Goal: Complete application form: Complete application form

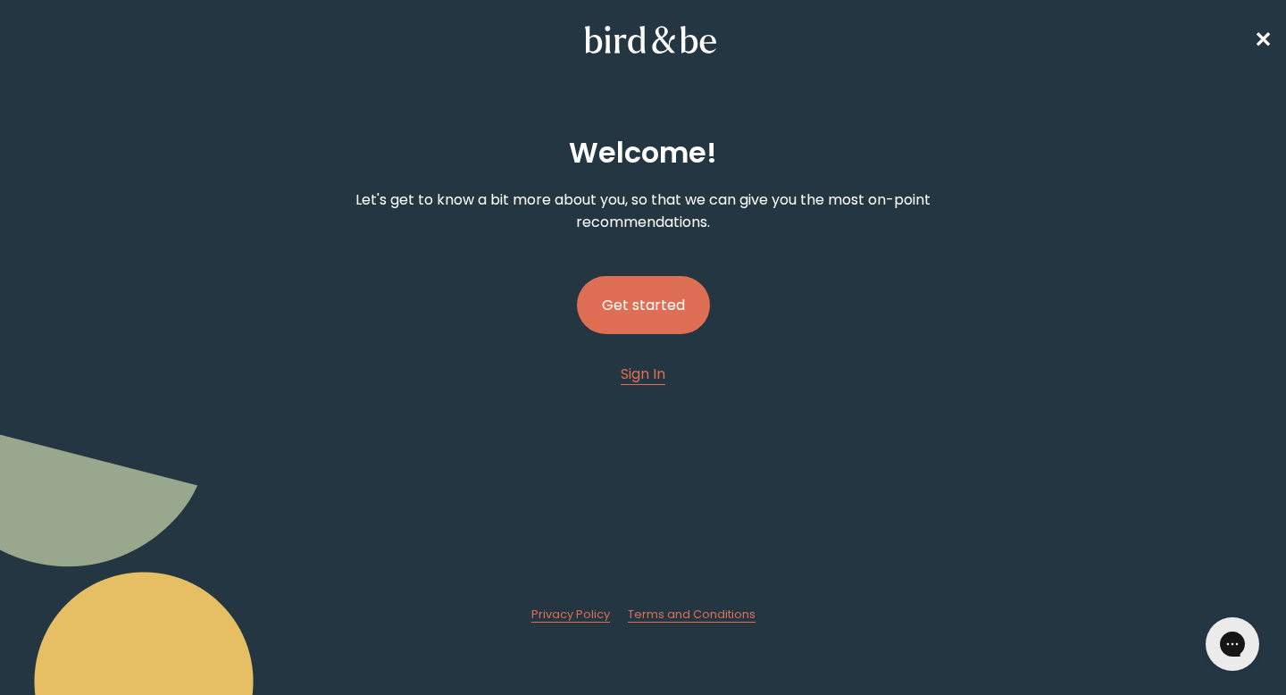
click at [658, 298] on button "Get started" at bounding box center [643, 305] width 133 height 58
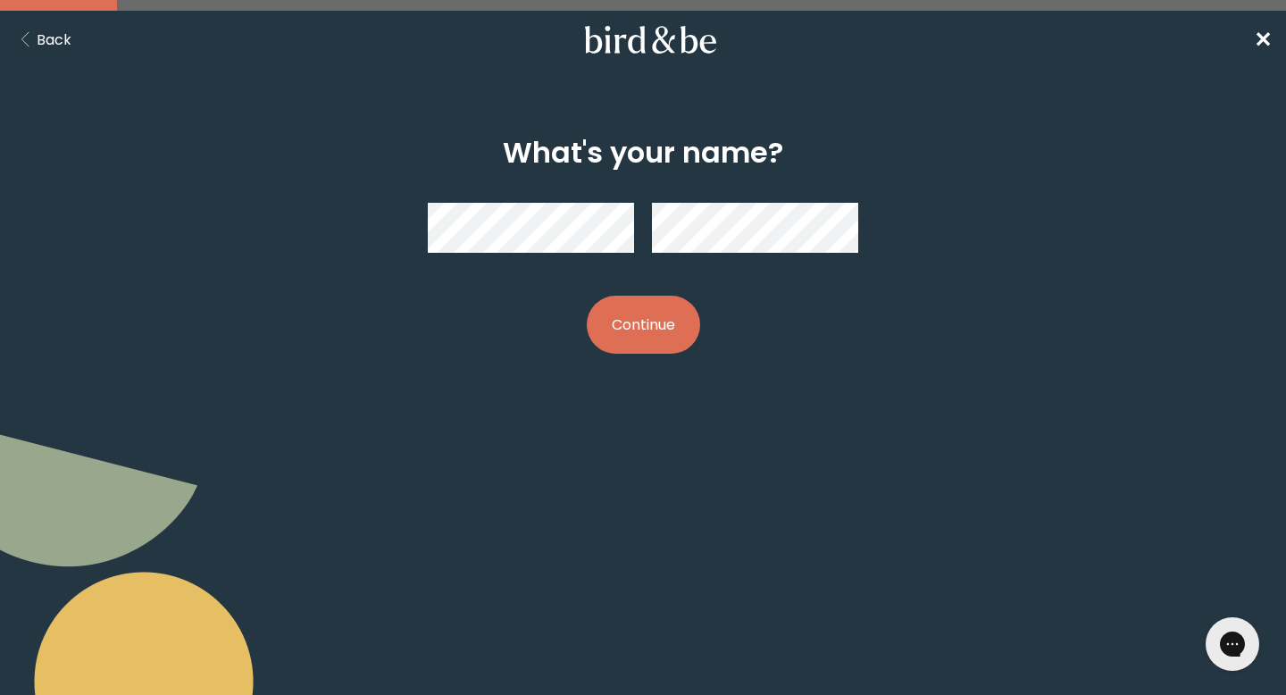
click at [631, 324] on button "Continue" at bounding box center [643, 325] width 113 height 58
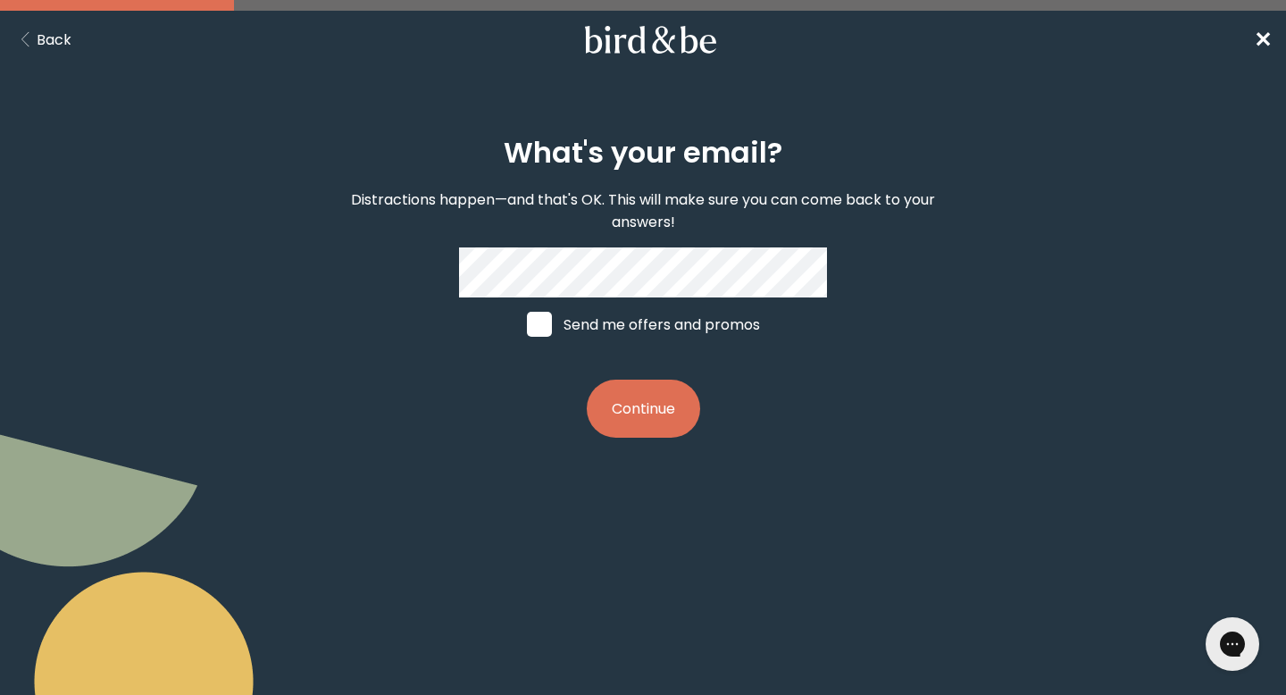
click at [627, 400] on button "Continue" at bounding box center [643, 409] width 113 height 58
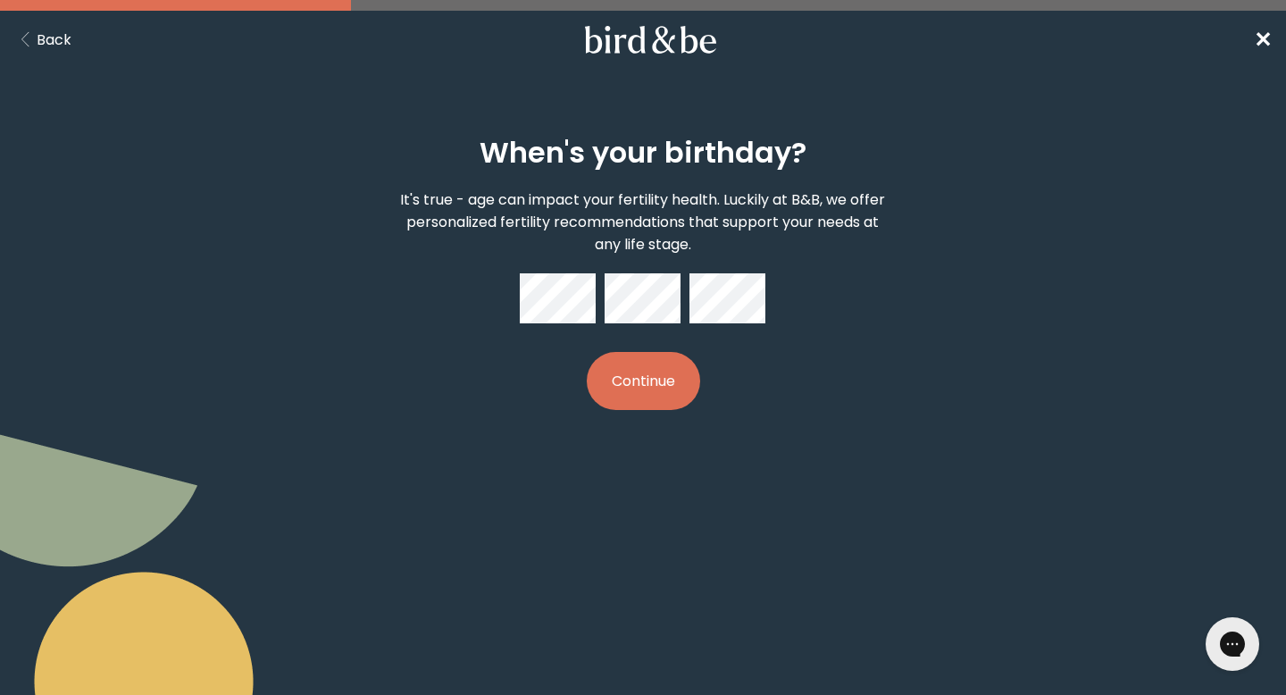
click at [625, 395] on button "Continue" at bounding box center [643, 381] width 113 height 58
click at [648, 381] on button "Continue" at bounding box center [643, 381] width 113 height 58
click at [639, 364] on button "Continue" at bounding box center [643, 381] width 113 height 58
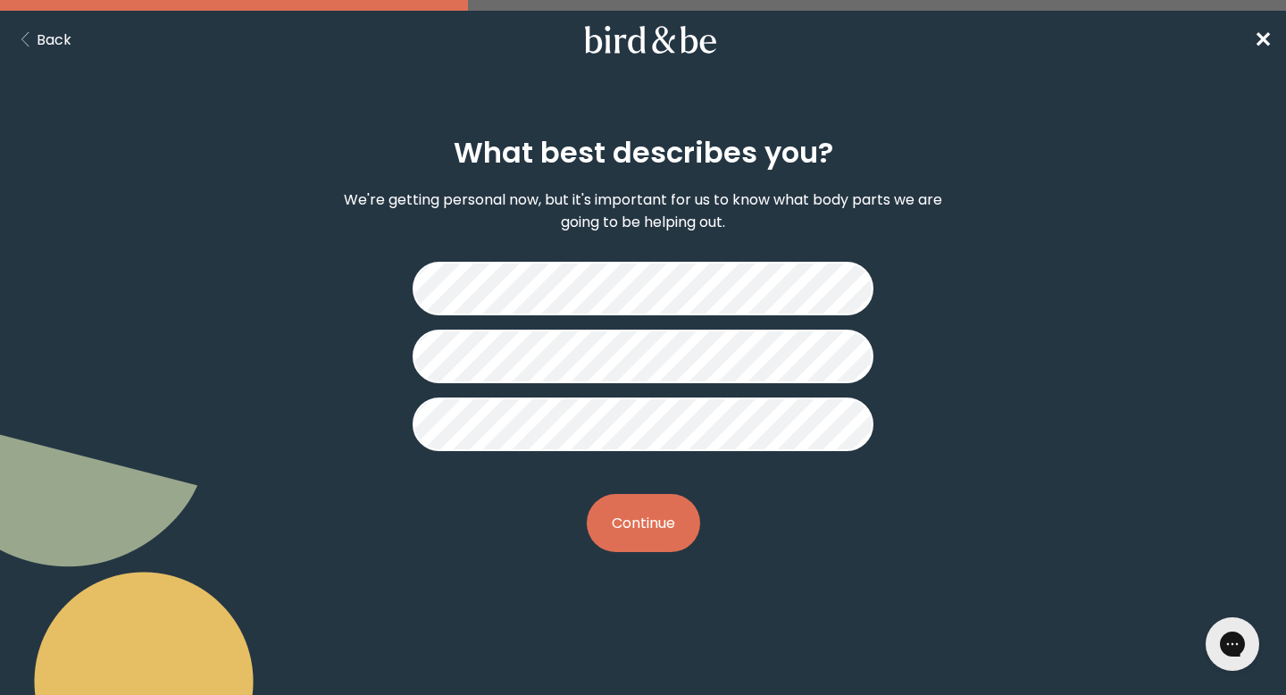
click at [631, 529] on button "Continue" at bounding box center [643, 523] width 113 height 58
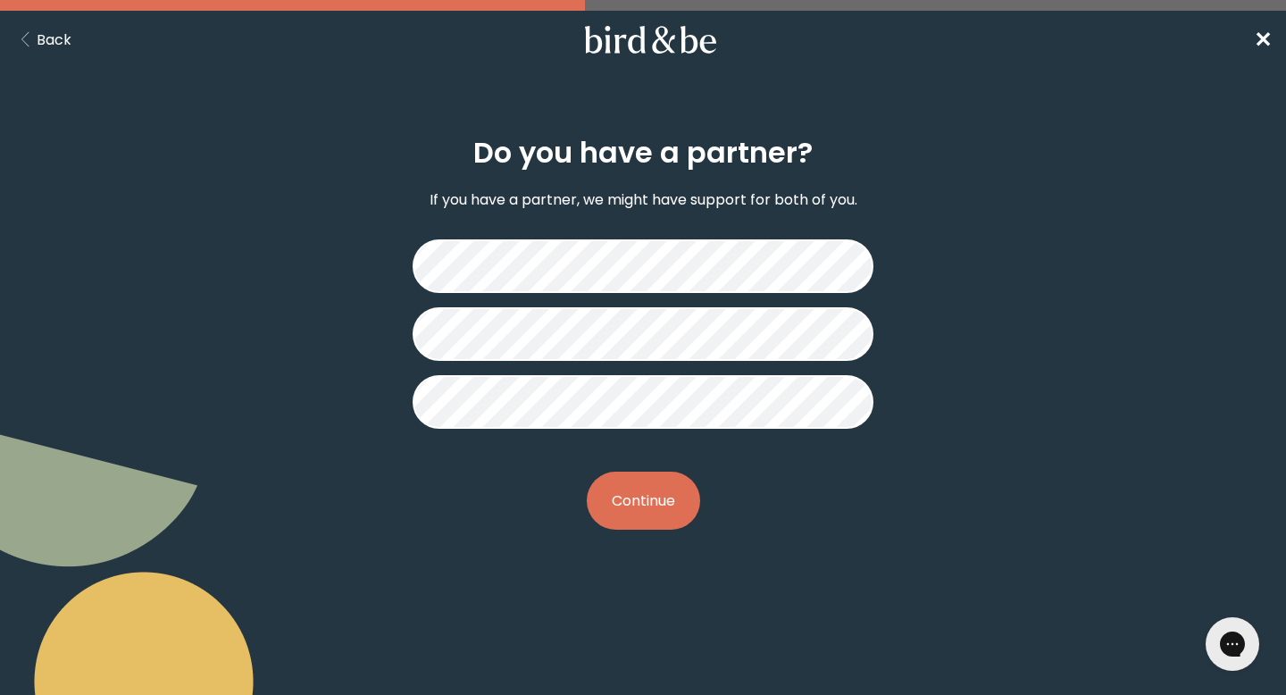
click at [670, 472] on button "Continue" at bounding box center [643, 501] width 113 height 58
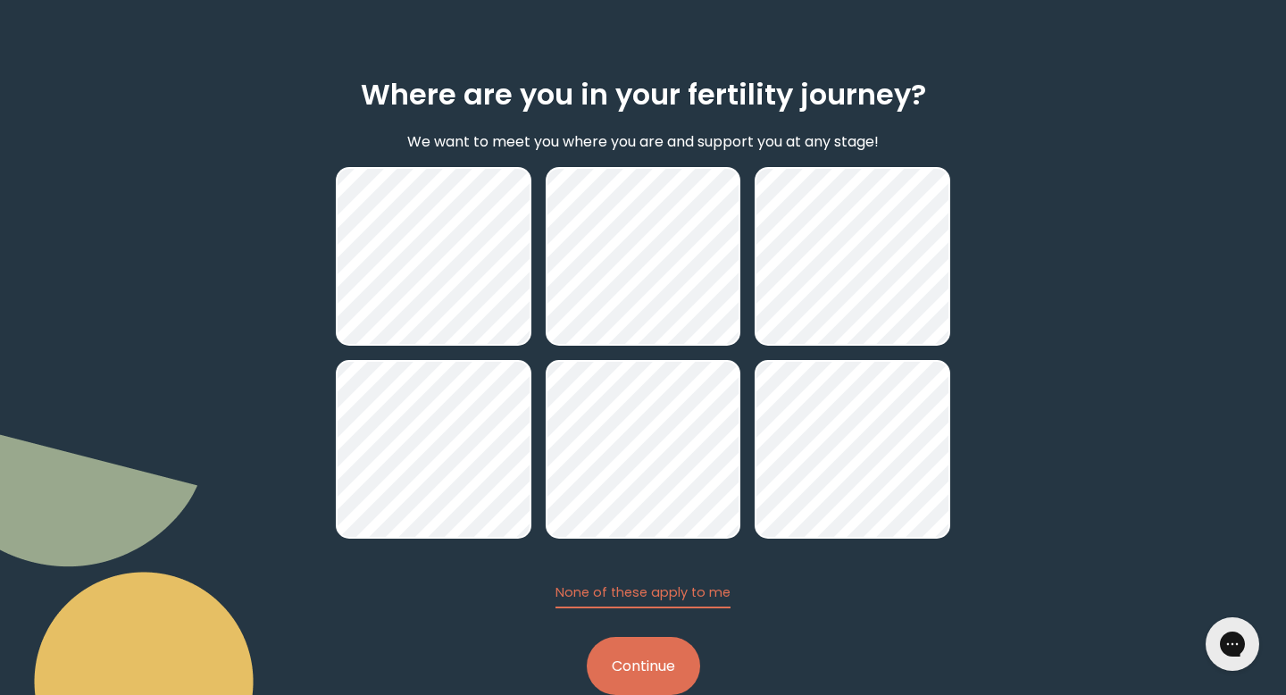
scroll to position [99, 0]
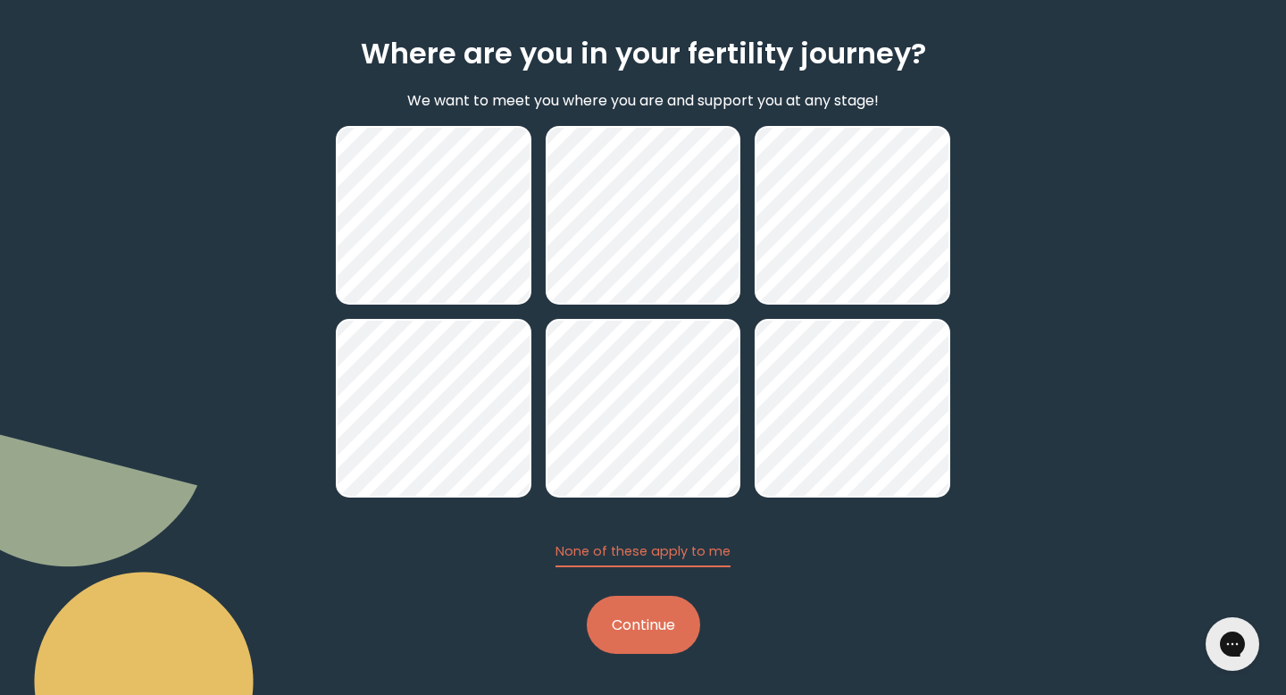
click at [657, 630] on button "Continue" at bounding box center [643, 625] width 113 height 58
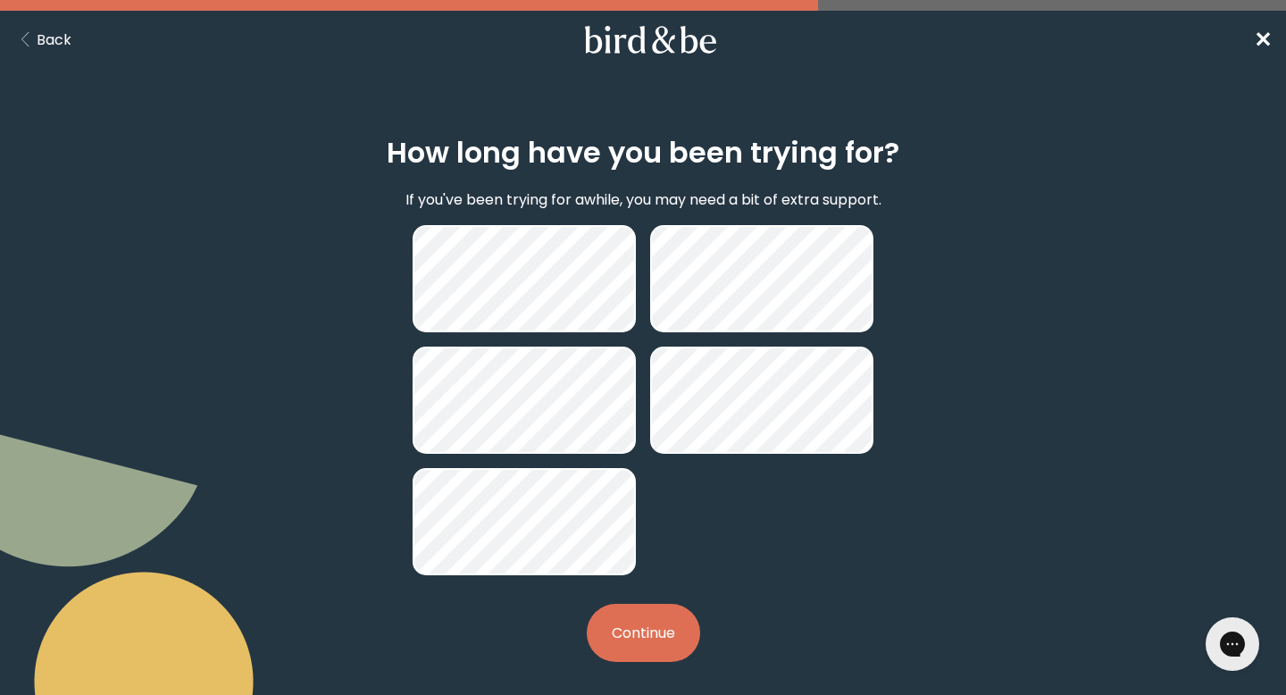
click at [658, 609] on button "Continue" at bounding box center [643, 633] width 113 height 58
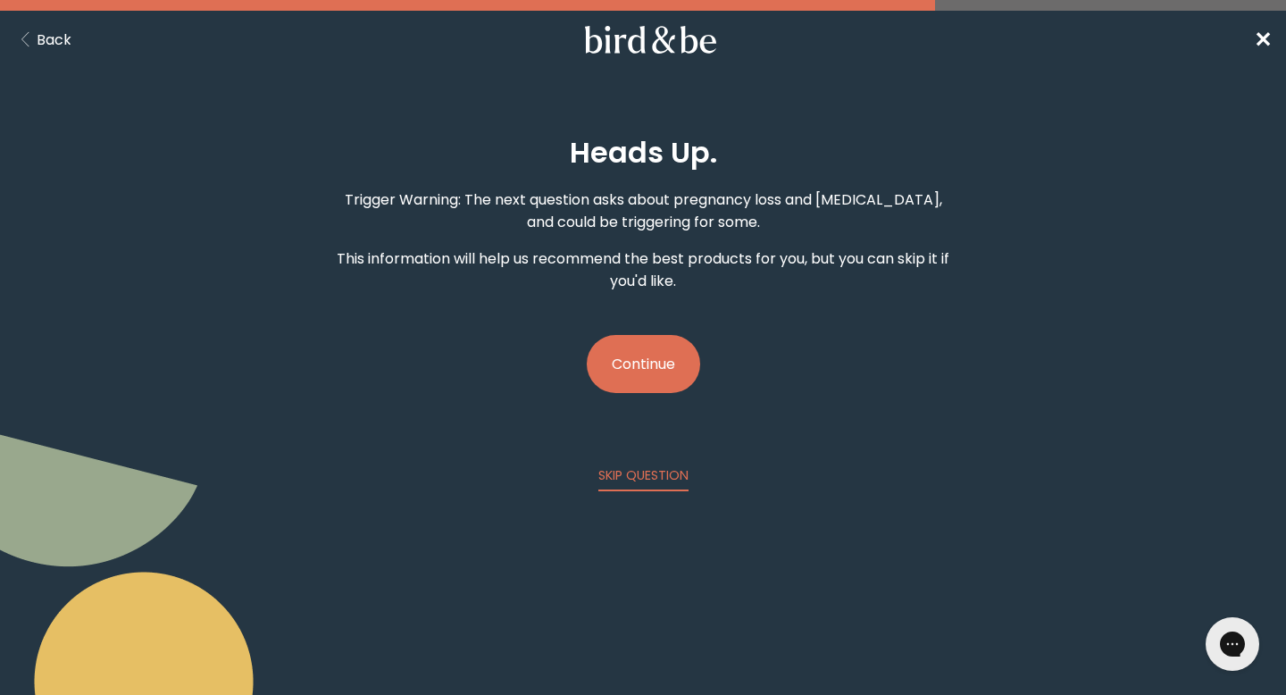
click at [641, 364] on button "Continue" at bounding box center [643, 364] width 113 height 58
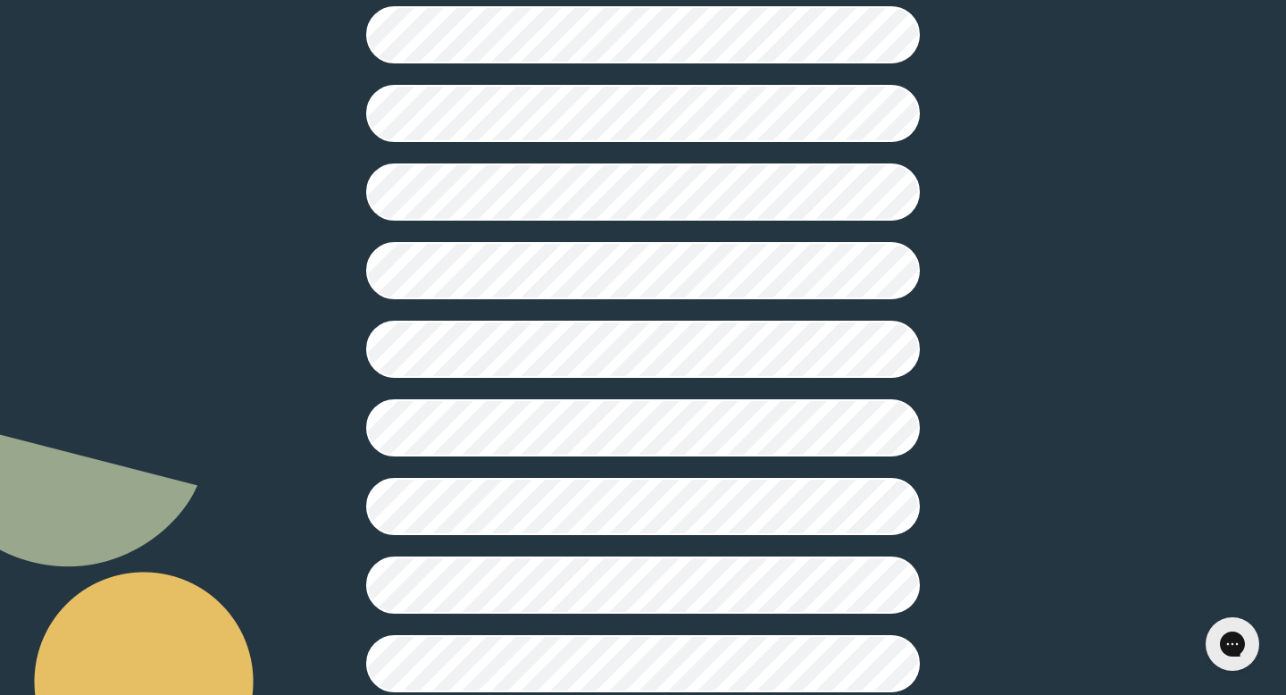
scroll to position [429, 0]
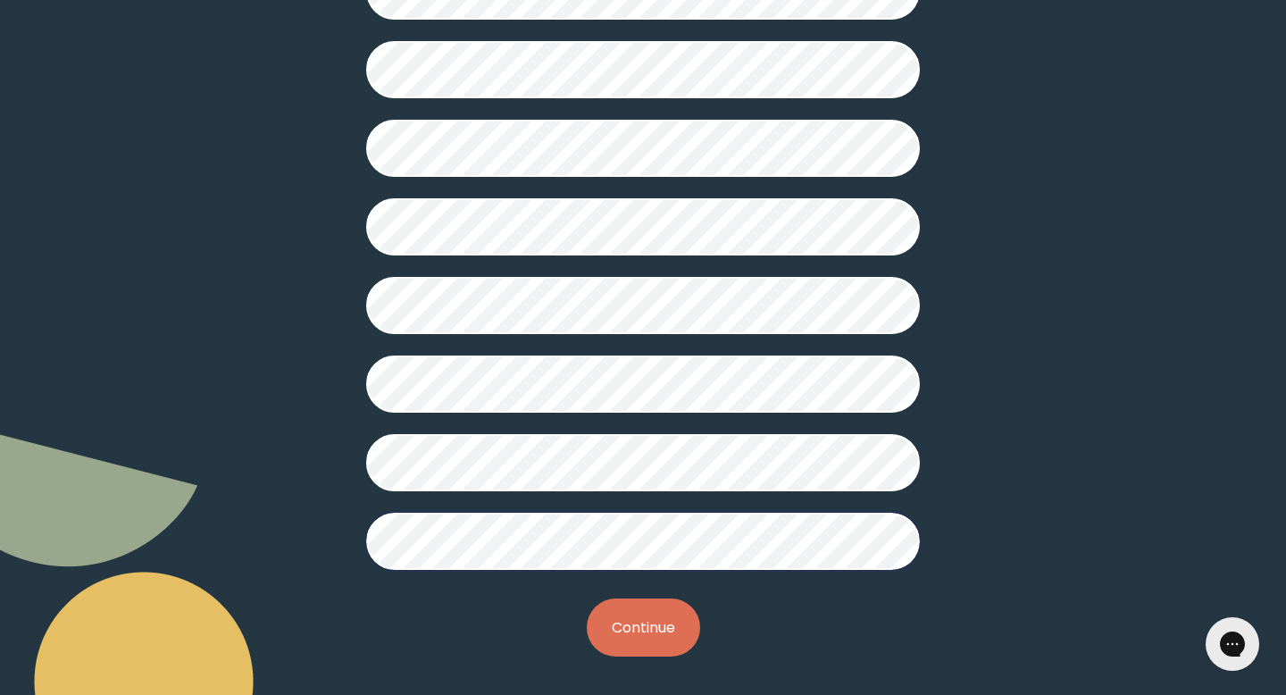
click at [647, 635] on button "Continue" at bounding box center [643, 627] width 113 height 58
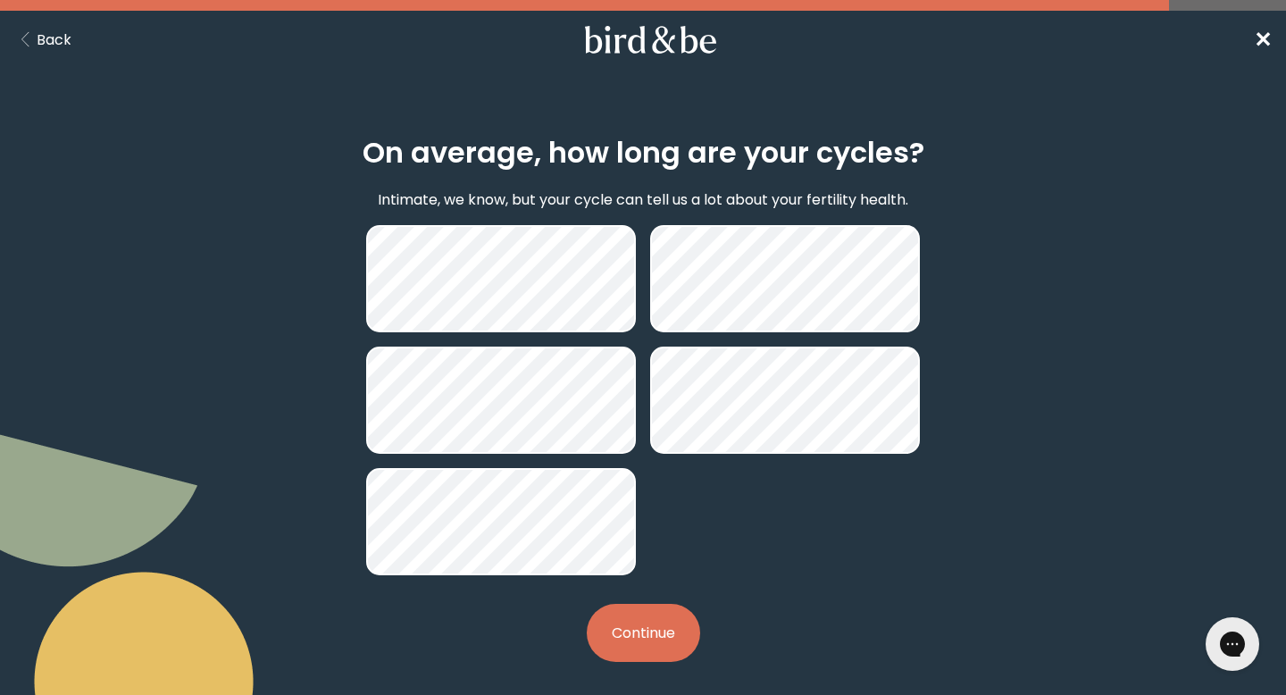
click at [664, 630] on button "Continue" at bounding box center [643, 633] width 113 height 58
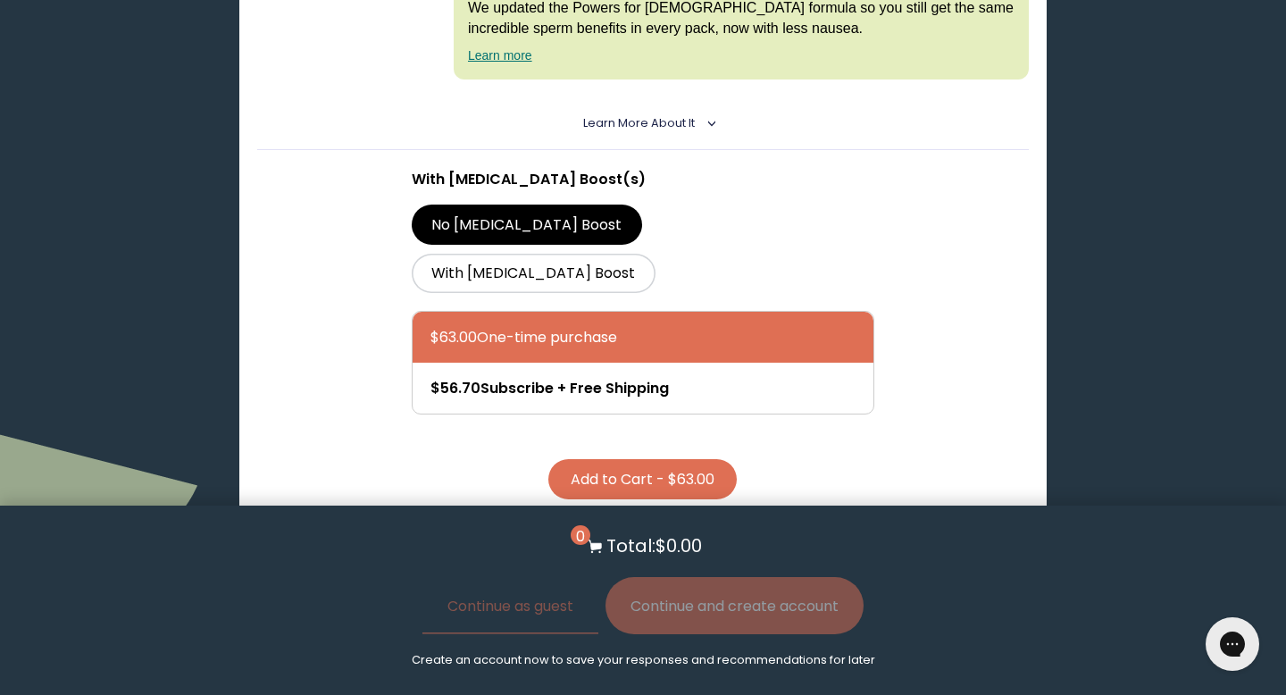
scroll to position [4121, 0]
